Goal: Contribute content: Contribute content

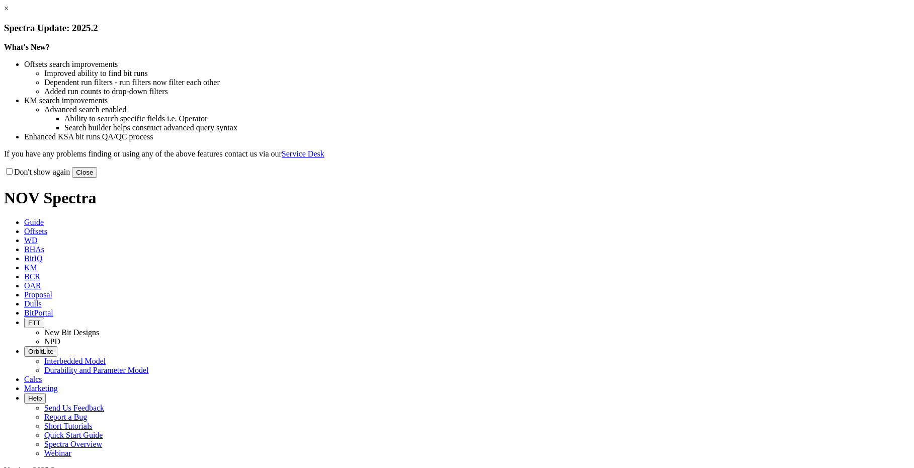
click at [97, 178] on button "Close" at bounding box center [84, 172] width 25 height 11
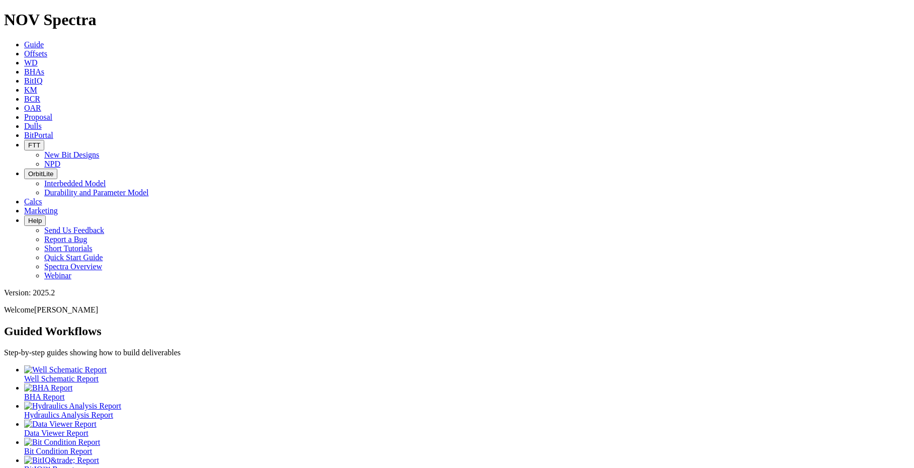
click at [42, 122] on span "Dulls" at bounding box center [33, 126] width 18 height 9
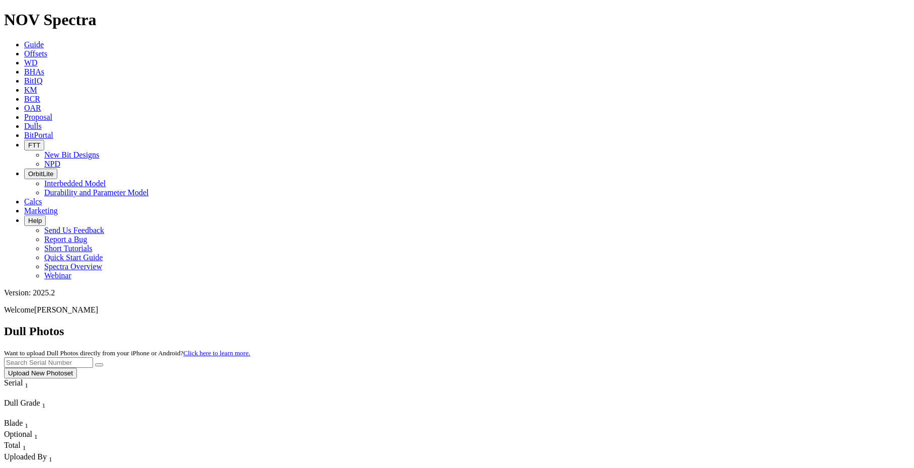
click at [714, 325] on div "Dull Photos Want to upload Dull Photos directly from your iPhone or Android? Cl…" at bounding box center [457, 352] width 906 height 54
click at [93, 357] on input "text" at bounding box center [48, 362] width 89 height 11
click at [714, 325] on div "Dull Photos Want to upload Dull Photos directly from your iPhone or Android? Cl…" at bounding box center [457, 352] width 906 height 54
click at [93, 357] on input "text" at bounding box center [48, 362] width 89 height 11
click at [95, 363] on button "submit" at bounding box center [99, 364] width 8 height 3
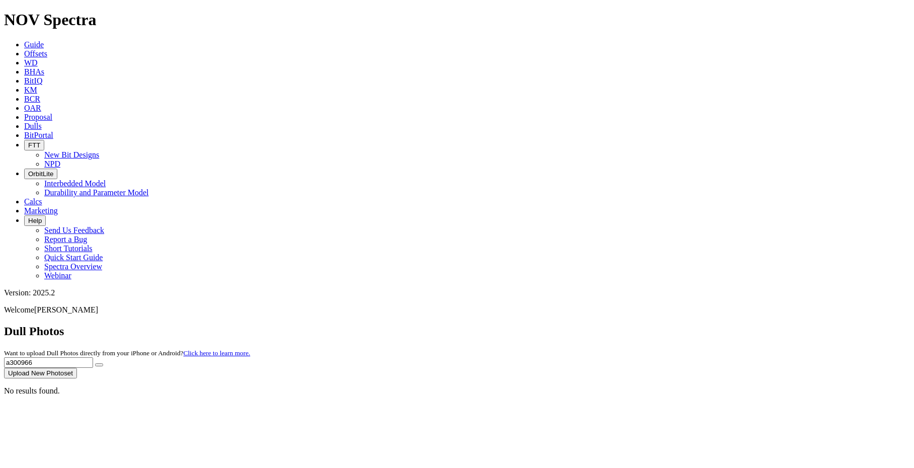
click at [93, 357] on input "a300966" at bounding box center [48, 362] width 89 height 11
type input "A300966"
click at [99, 365] on icon "submit" at bounding box center [99, 365] width 0 height 0
click at [77, 368] on button "Upload New Photoset" at bounding box center [40, 373] width 73 height 11
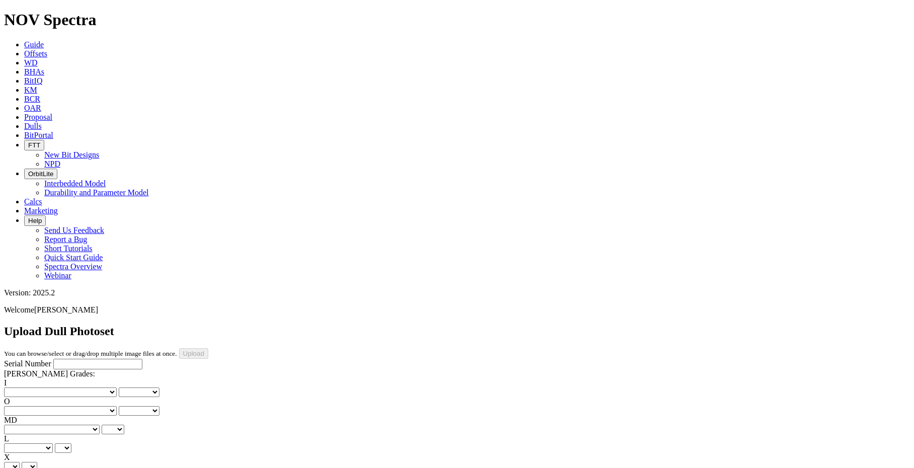
click at [88, 359] on input "Serial Number" at bounding box center [97, 364] width 89 height 11
drag, startPoint x: 32, startPoint y: 94, endPoint x: 32, endPoint y: 104, distance: 10.6
click at [53, 359] on input "a300966" at bounding box center [97, 364] width 89 height 11
type input "A300966"
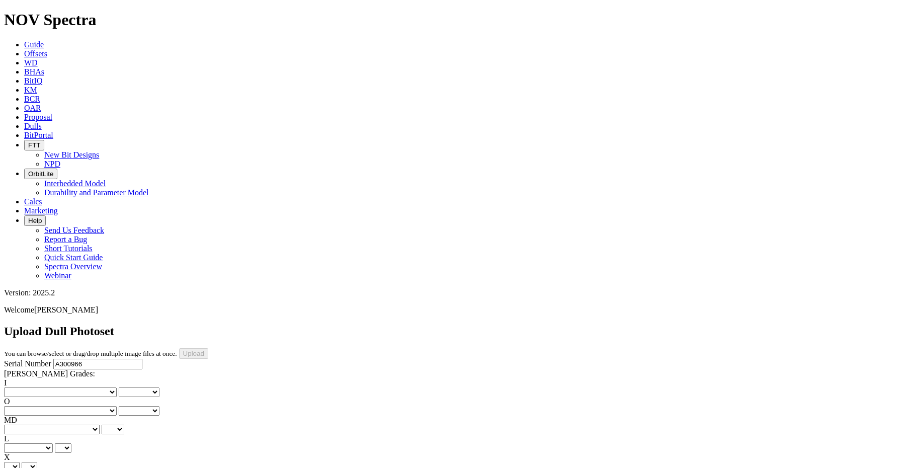
scroll to position [56, 0]
click at [45, 387] on select "No lost, worn or damaged cutters 0 1 2 3 4 5 6 7 8 No diamond table left on any…" at bounding box center [60, 392] width 113 height 10
select select "number:1"
click at [20, 387] on select "No lost, worn or damaged cutters 0 1 2 3 4 5 6 7 8 No diamond table left on any…" at bounding box center [60, 392] width 113 height 10
select select "number:1"
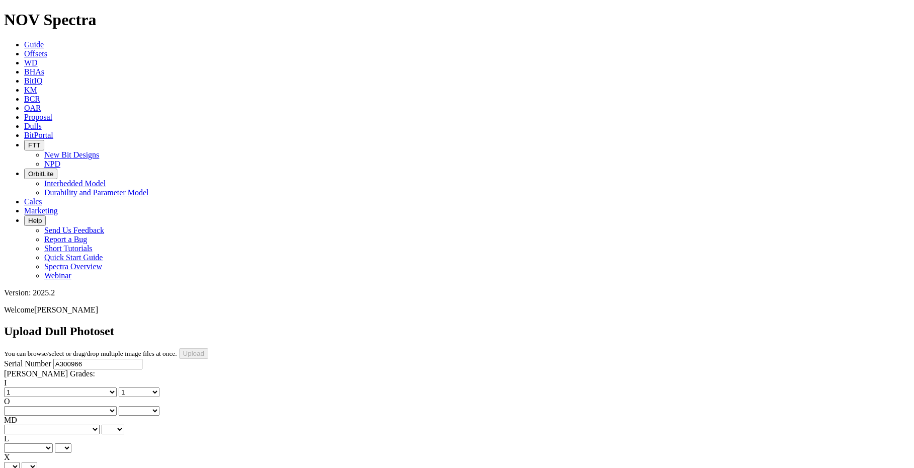
click at [89, 406] on select "No lost, worn or damaged cutters 0 1 2 3 4 5 6 7 8 No diamond table left on any…" at bounding box center [60, 411] width 113 height 10
select select "number:1"
click at [71, 406] on select "No lost, worn or damaged cutters 0 1 2 3 4 5 6 7 8 No diamond table left on any…" at bounding box center [60, 411] width 113 height 10
select select "number:1"
click at [33, 425] on select "BF - Bond Failure BT - Broken Teeth/Cutters BU - Balled Up Bit CR - Cored CT - …" at bounding box center [52, 430] width 96 height 10
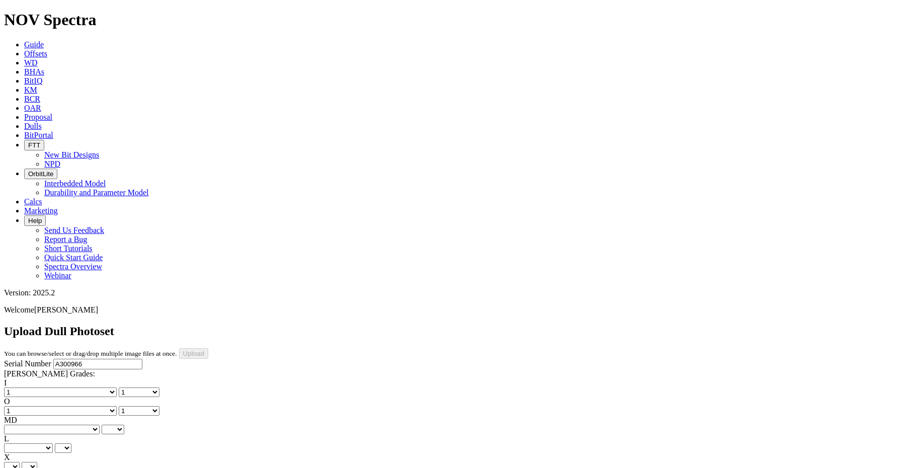
select select "string:WT"
click at [20, 425] on select "BF - Bond Failure BT - Broken Teeth/Cutters BU - Balled Up Bit CR - Cored CT - …" at bounding box center [52, 430] width 96 height 10
select select "string:WT"
click at [53, 443] on select "A - All C - Cone G - Gauge N - Nose S - Shoulder T - Taper" at bounding box center [28, 448] width 49 height 10
select select "string:S"
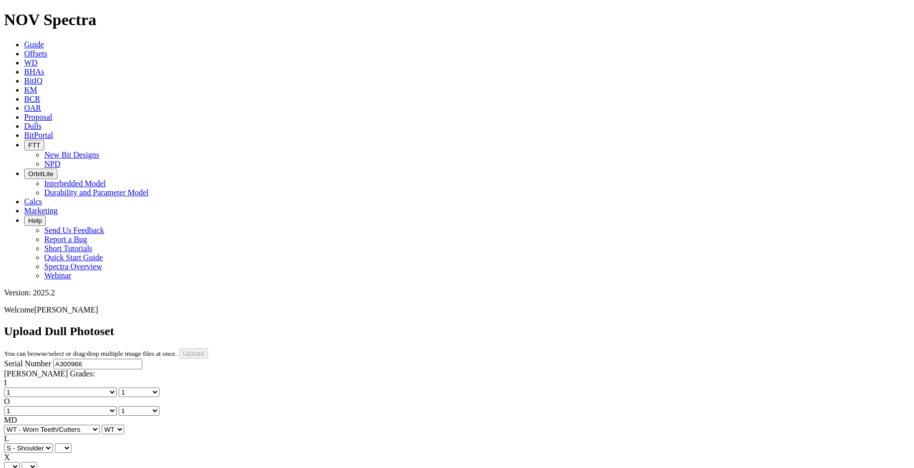
click at [53, 443] on select "A - All C - Cone G - Gauge N - Nose S - Shoulder T - Taper" at bounding box center [28, 448] width 49 height 10
select select "string:S"
click at [20, 462] on select "X" at bounding box center [12, 467] width 16 height 10
select select "string:X"
click at [20, 462] on select "X" at bounding box center [12, 467] width 16 height 10
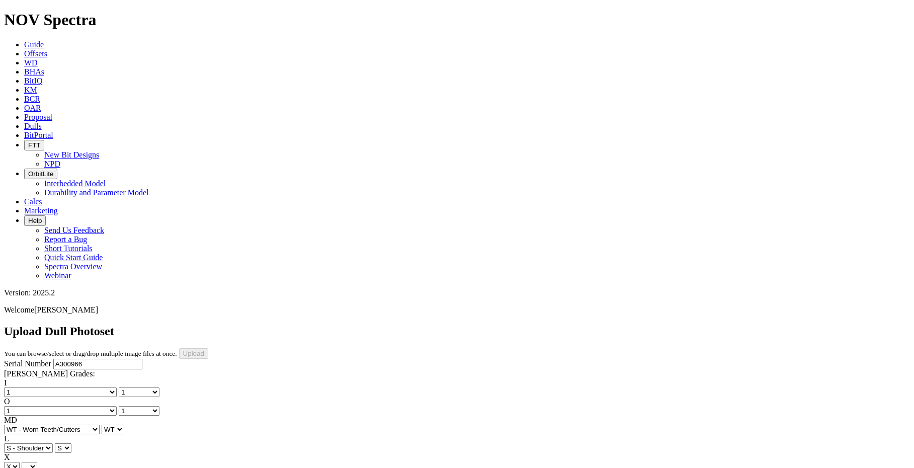
select select "string:X"
select select "string:I"
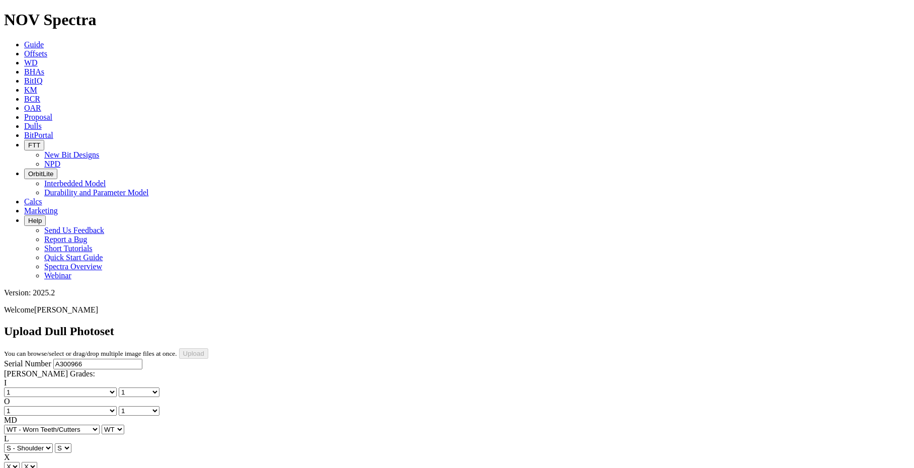
select select "string:BT"
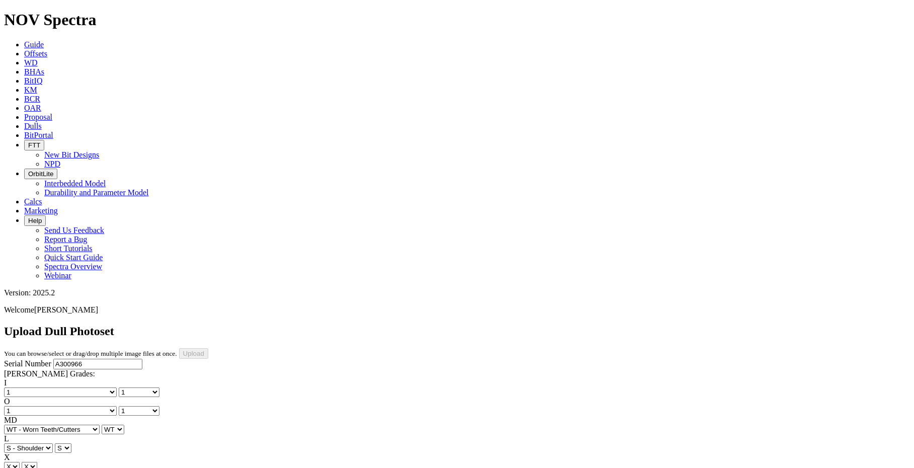
select select "string:TD"
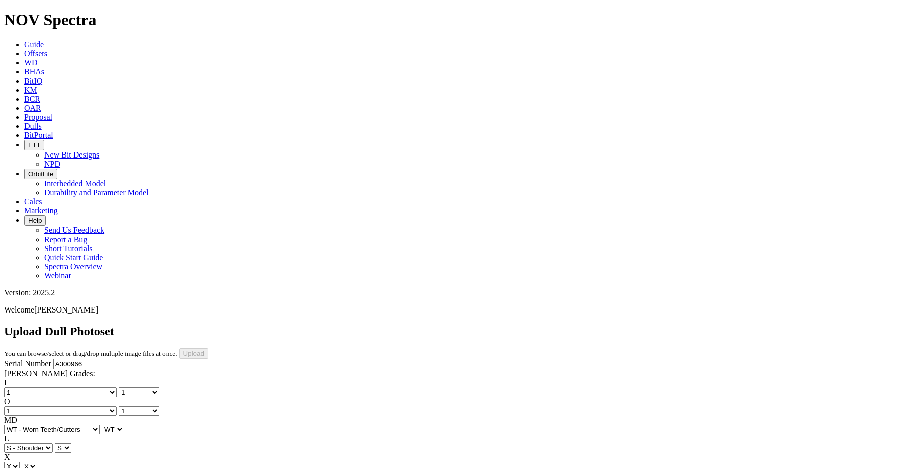
type input "7/15/25"
click at [208, 348] on input "Upload" at bounding box center [193, 353] width 29 height 11
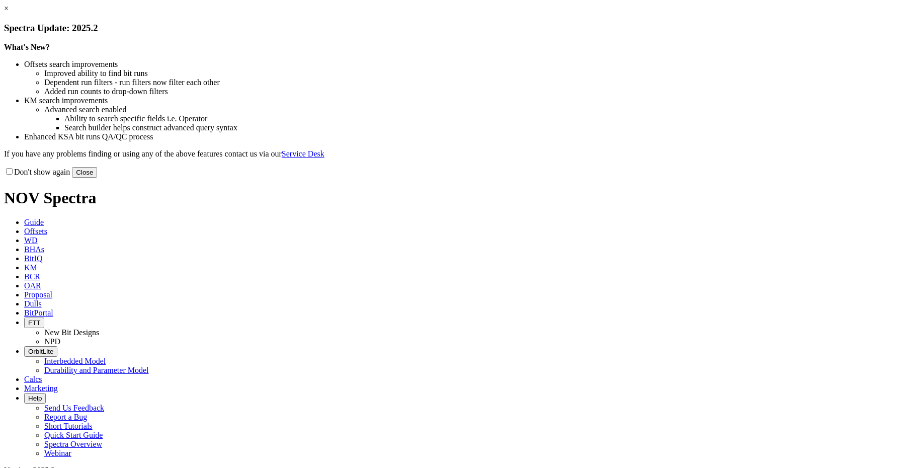
click at [97, 178] on button "Close" at bounding box center [84, 172] width 25 height 11
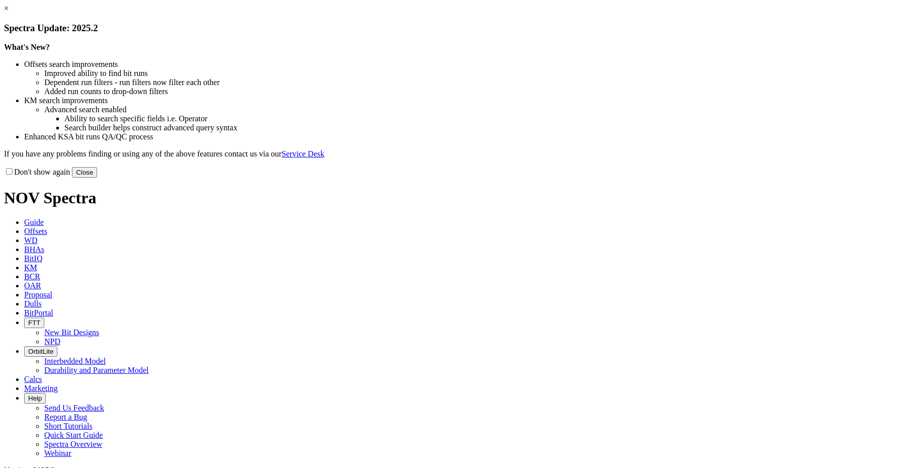
click at [97, 178] on button "Close" at bounding box center [84, 172] width 25 height 11
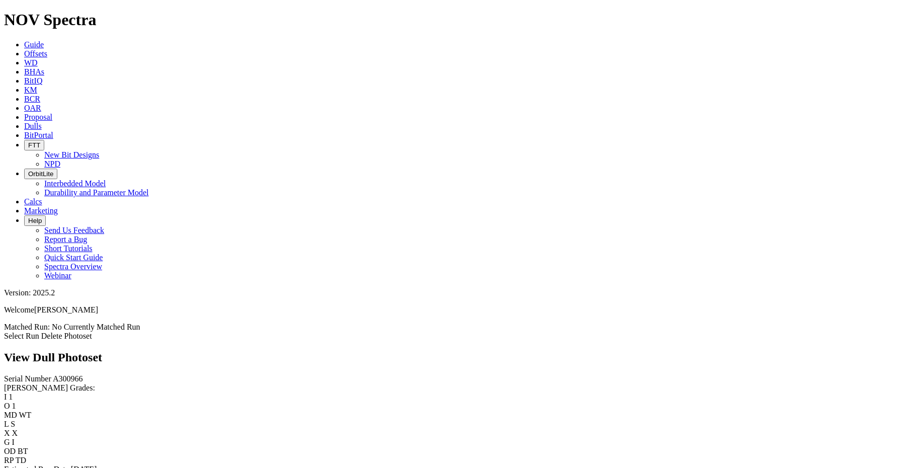
drag, startPoint x: 150, startPoint y: 0, endPoint x: 82, endPoint y: 363, distance: 369.7
click at [82, 374] on div "Serial Number A300966 RH Dull Grades: I 1 O 1 MD WT L S X X G I OD BT RP TD Est…" at bounding box center [457, 429] width 906 height 110
